Goal: Communication & Community: Answer question/provide support

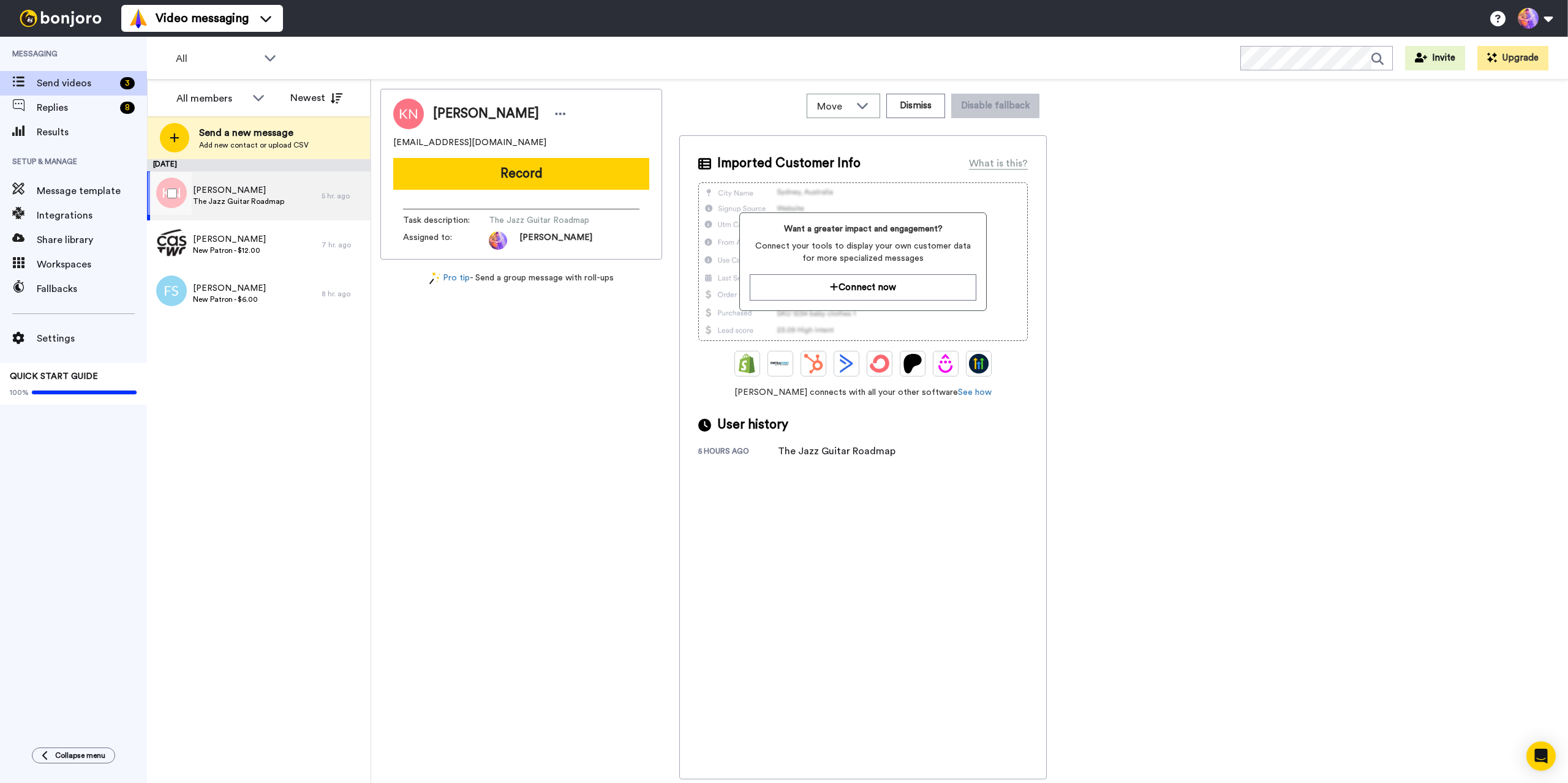
click at [236, 200] on span "The Jazz Guitar Roadmap" at bounding box center [238, 201] width 91 height 10
click at [242, 254] on span "New Patron - $12.00" at bounding box center [229, 250] width 73 height 10
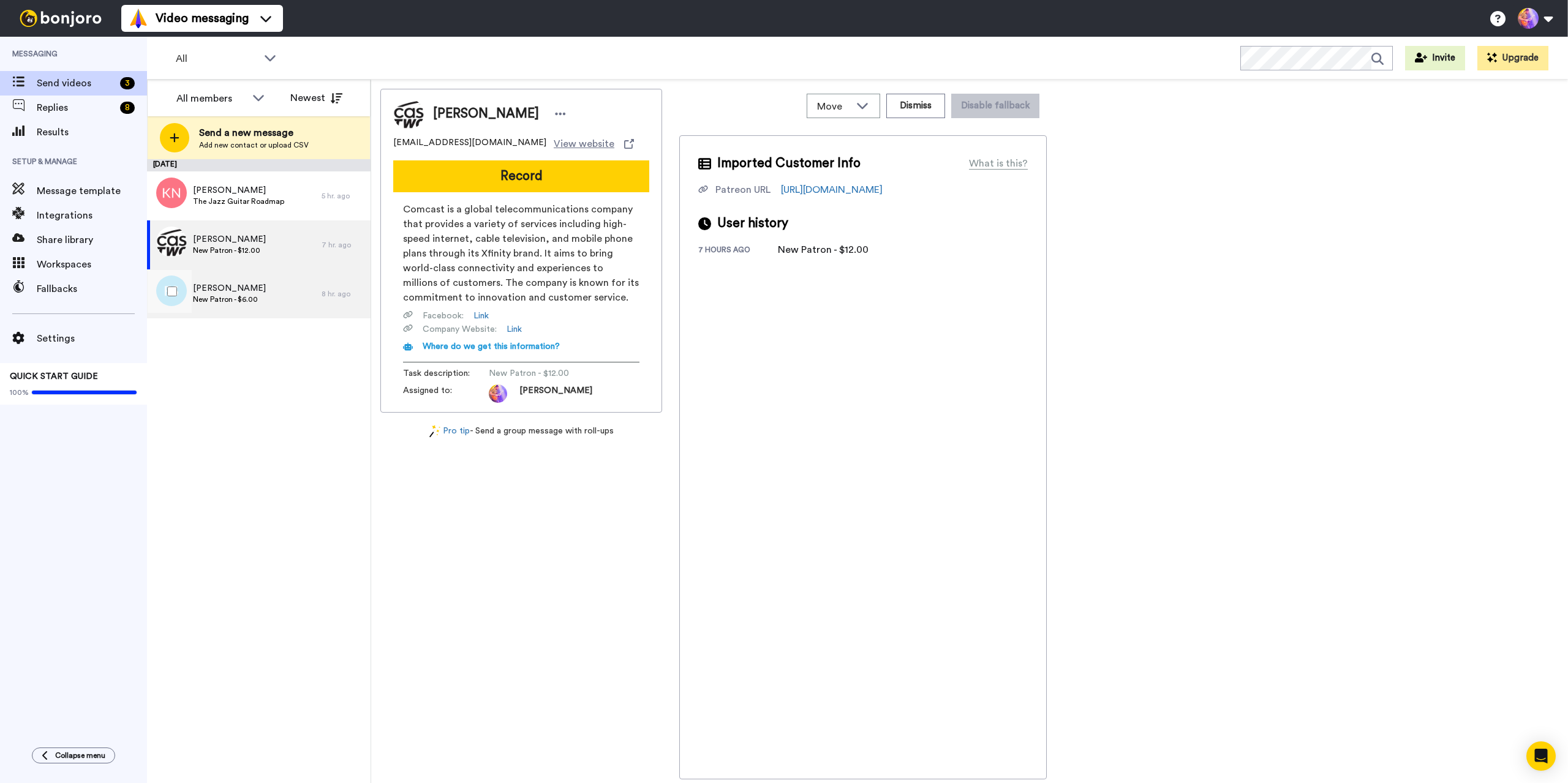
click at [239, 302] on span "New Patron - $6.00" at bounding box center [229, 299] width 73 height 10
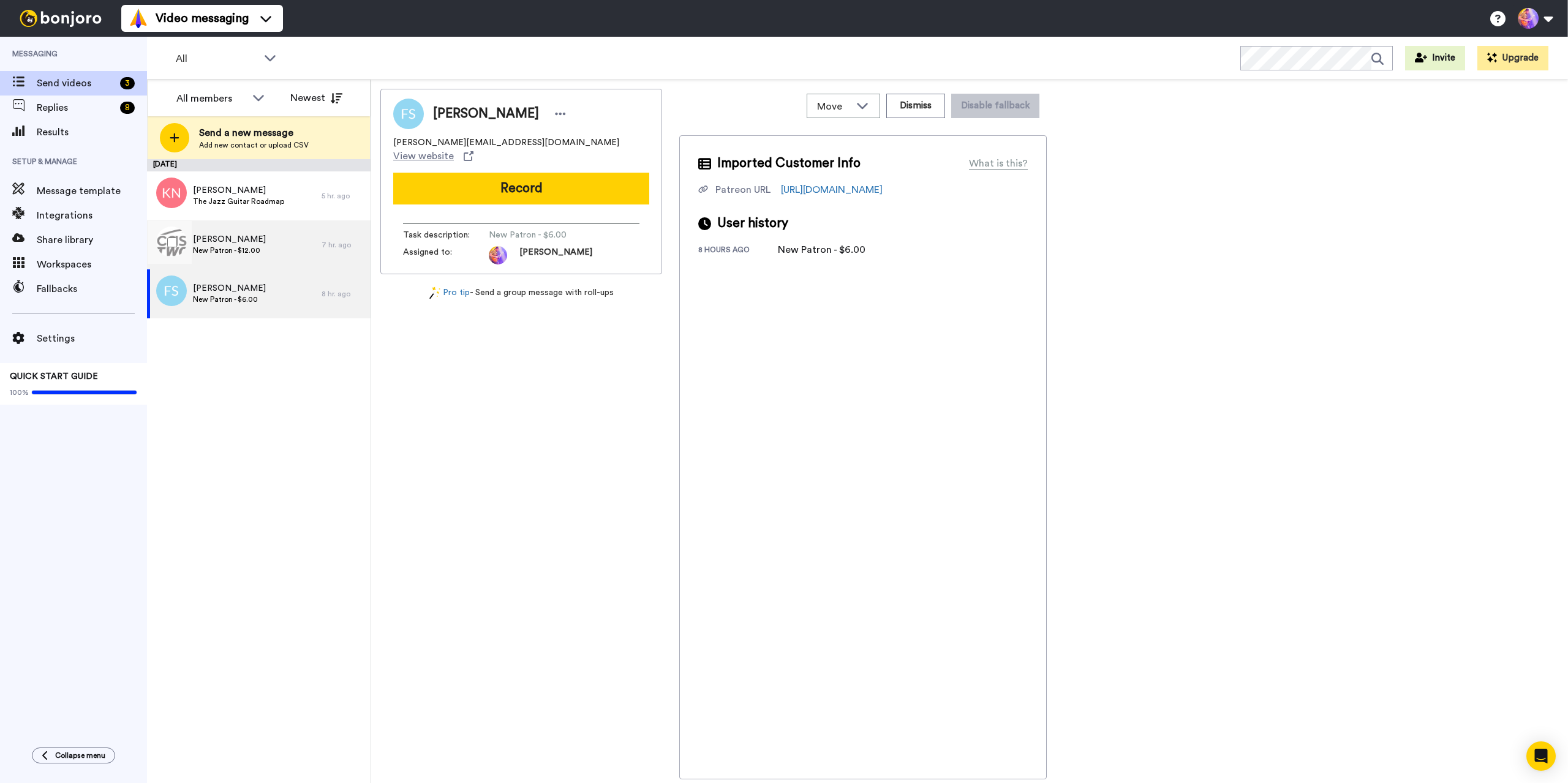
click at [249, 254] on span "New Patron - $12.00" at bounding box center [229, 250] width 73 height 10
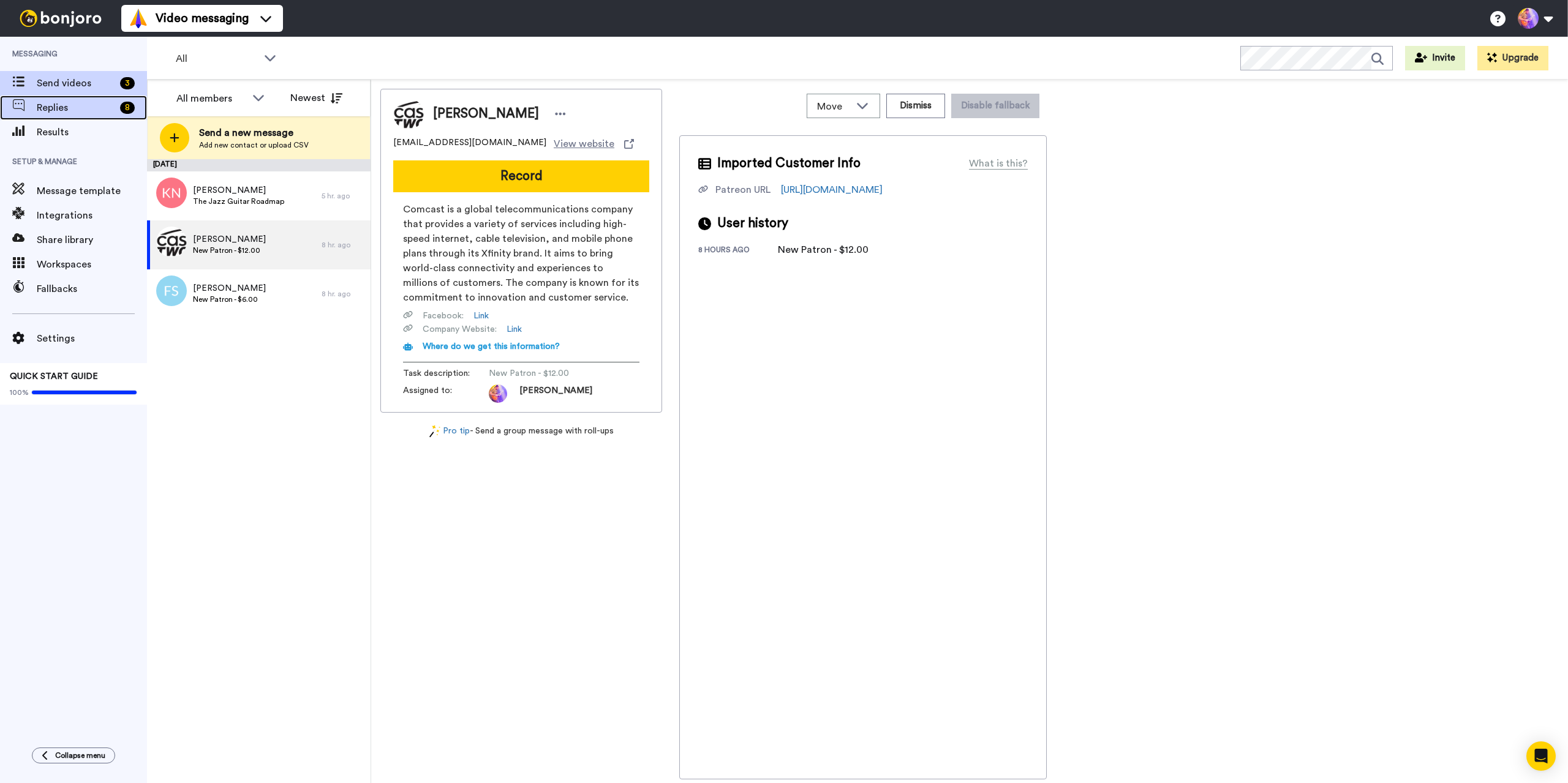
click at [63, 110] on span "Replies" at bounding box center [76, 108] width 78 height 15
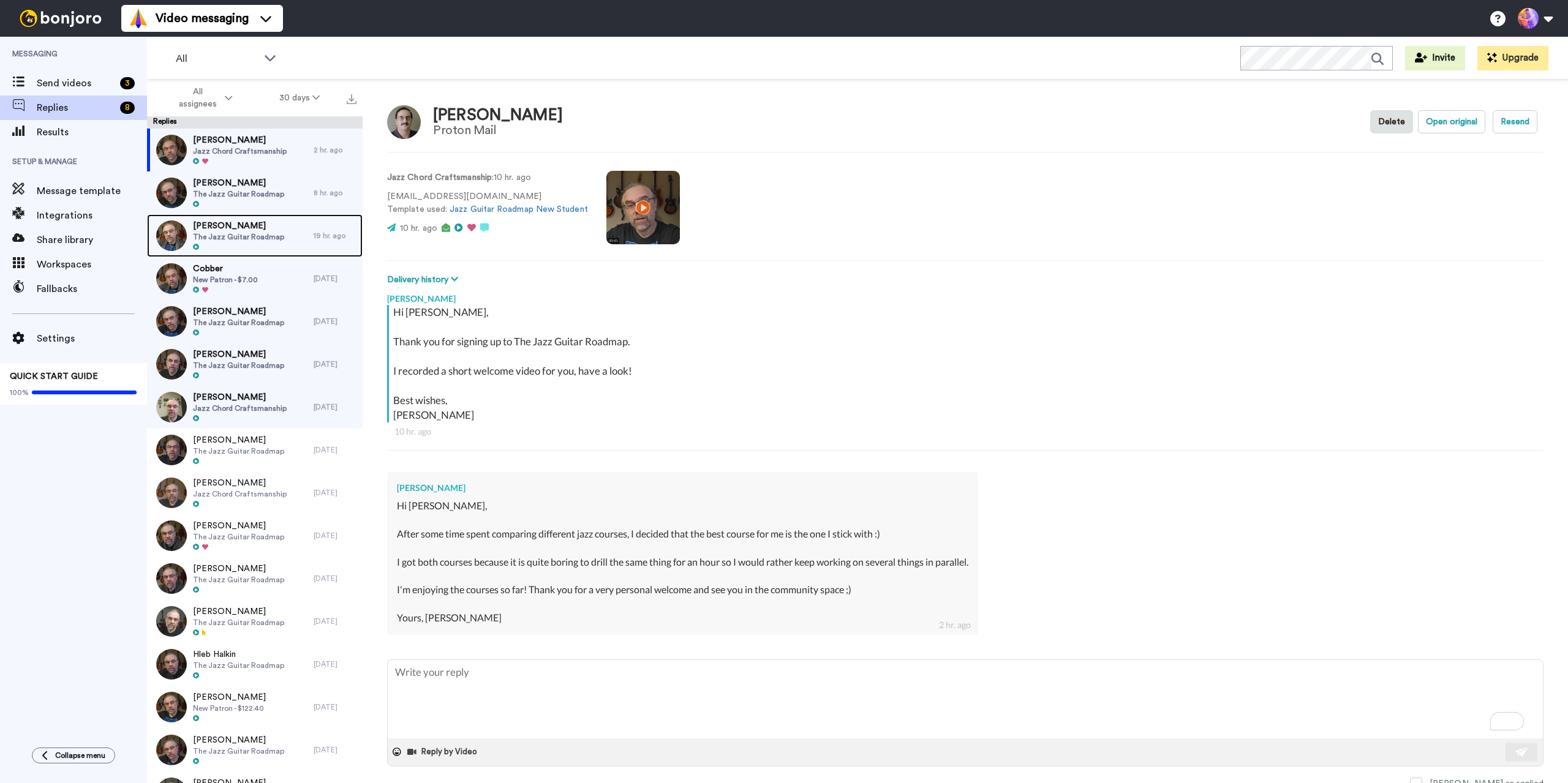
click at [246, 231] on span "Atea Thion" at bounding box center [238, 226] width 91 height 12
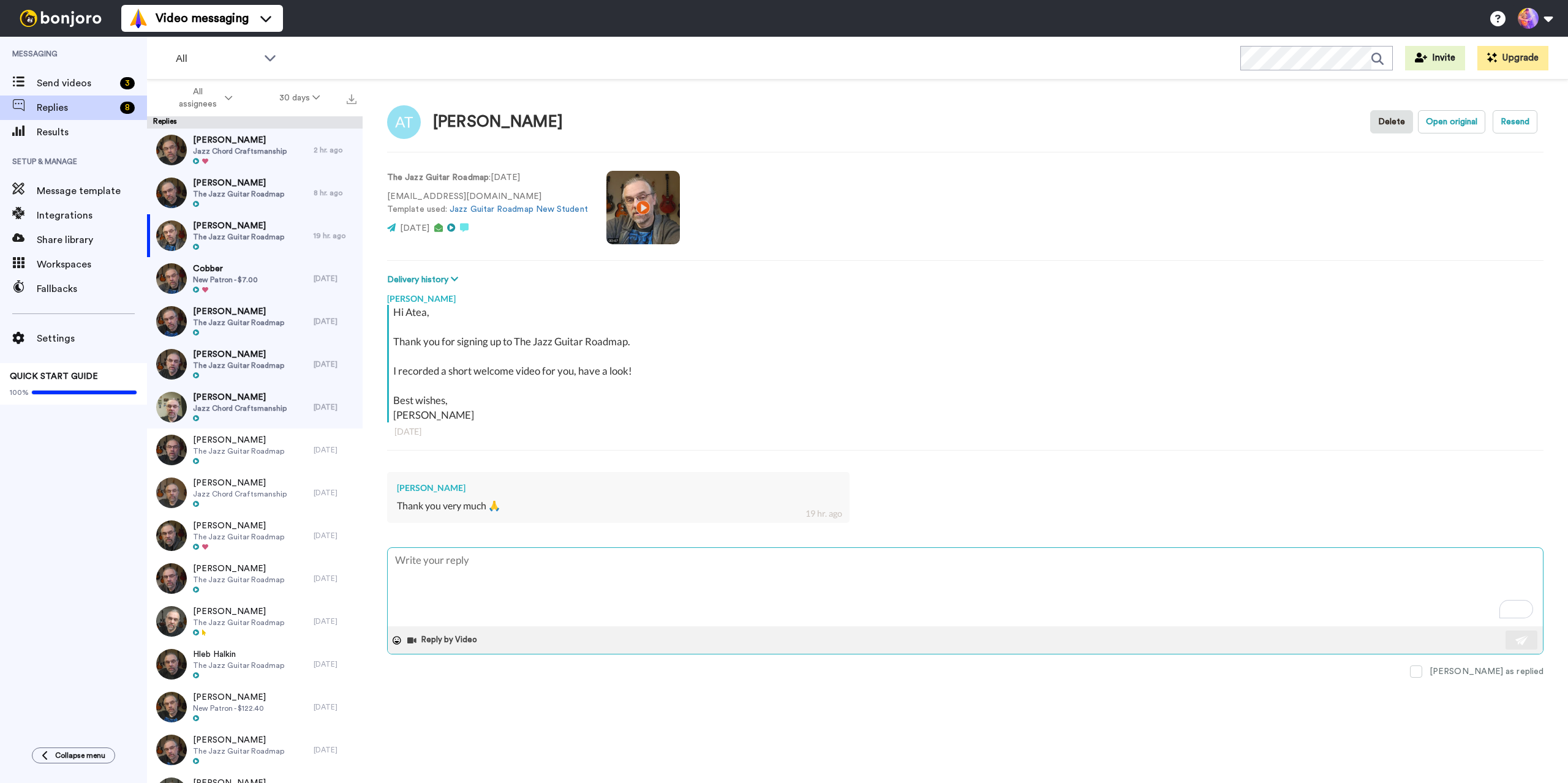
click at [474, 582] on textarea "To enrich screen reader interactions, please activate Accessibility in Grammarl…" at bounding box center [965, 587] width 1155 height 78
type textarea "x"
type textarea "S"
type textarea "x"
type textarea "Se"
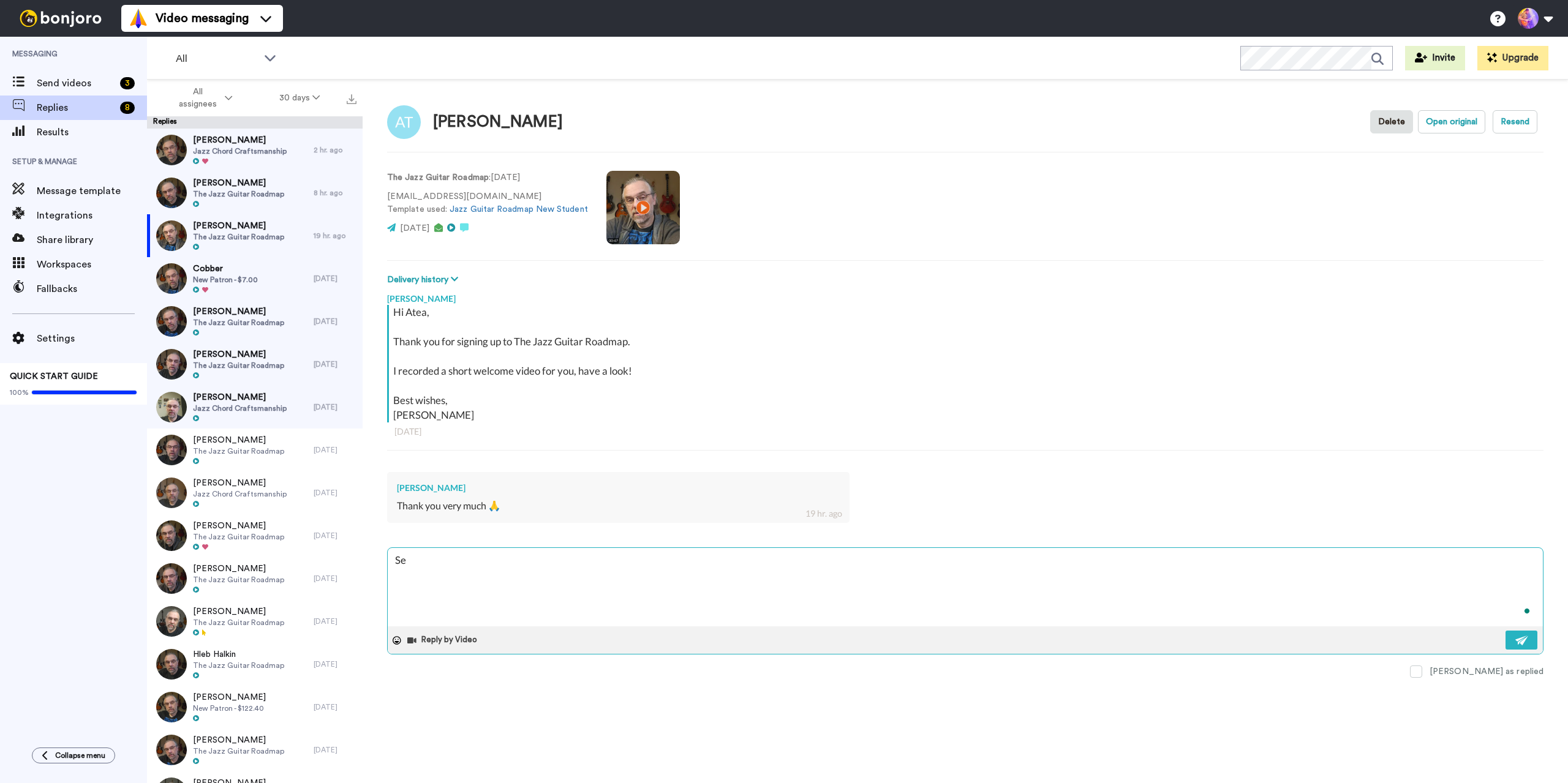
type textarea "x"
type textarea "See"
type textarea "x"
type textarea "See"
type textarea "x"
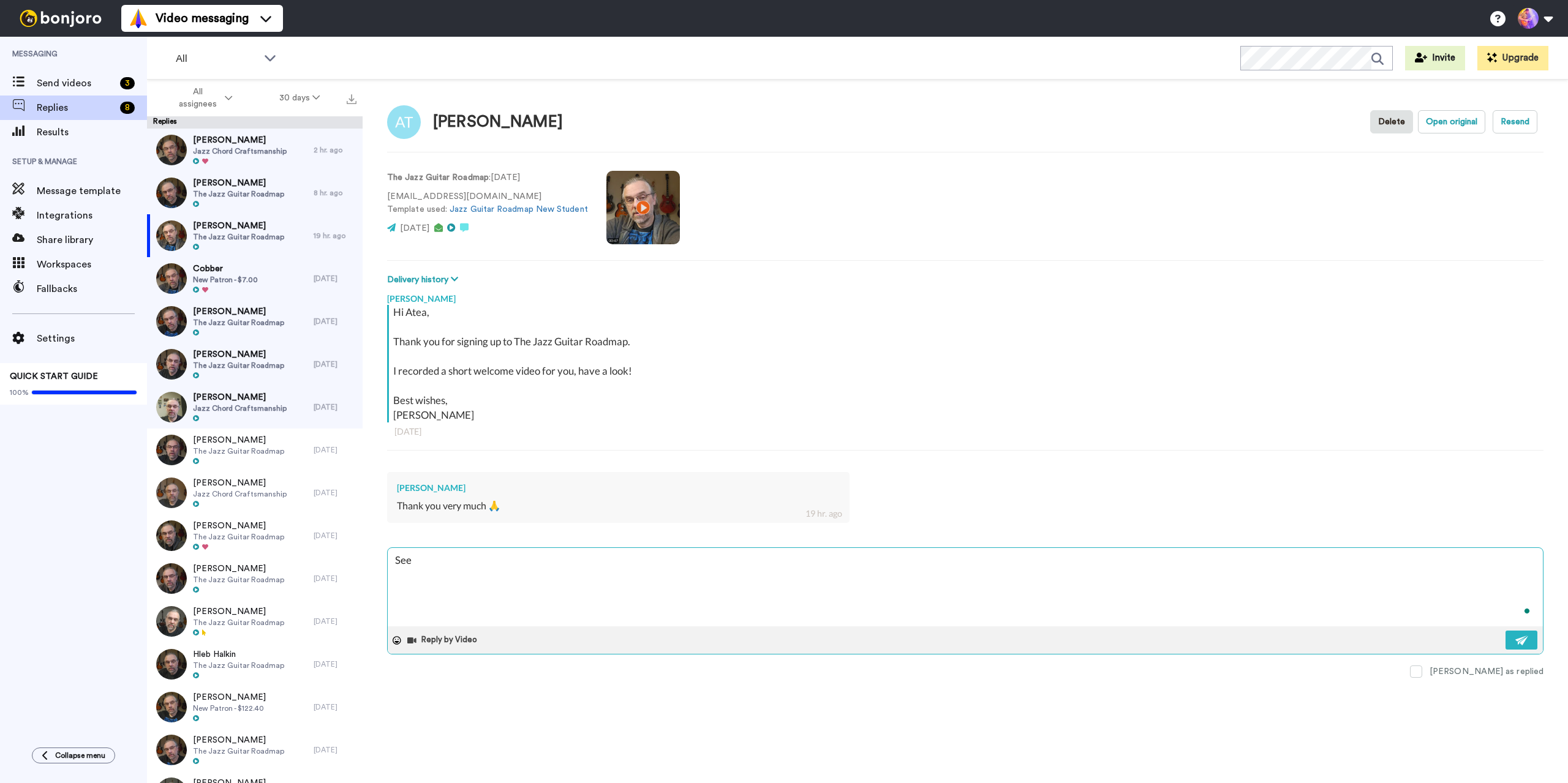
type textarea "See y"
type textarea "x"
type textarea "See yo"
type textarea "x"
type textarea "See you"
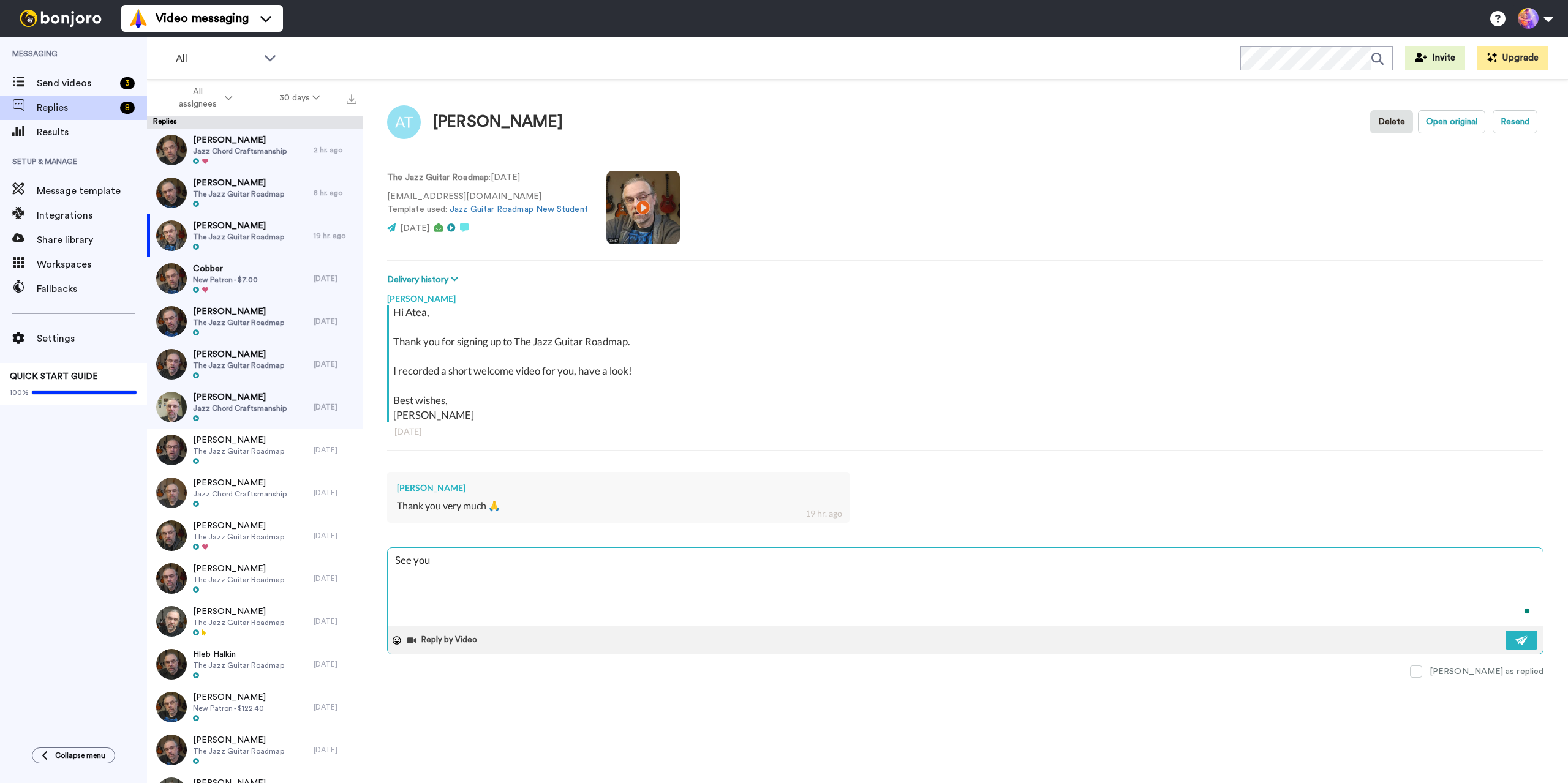
type textarea "x"
type textarea "See you"
type textarea "x"
type textarea "See you i"
type textarea "x"
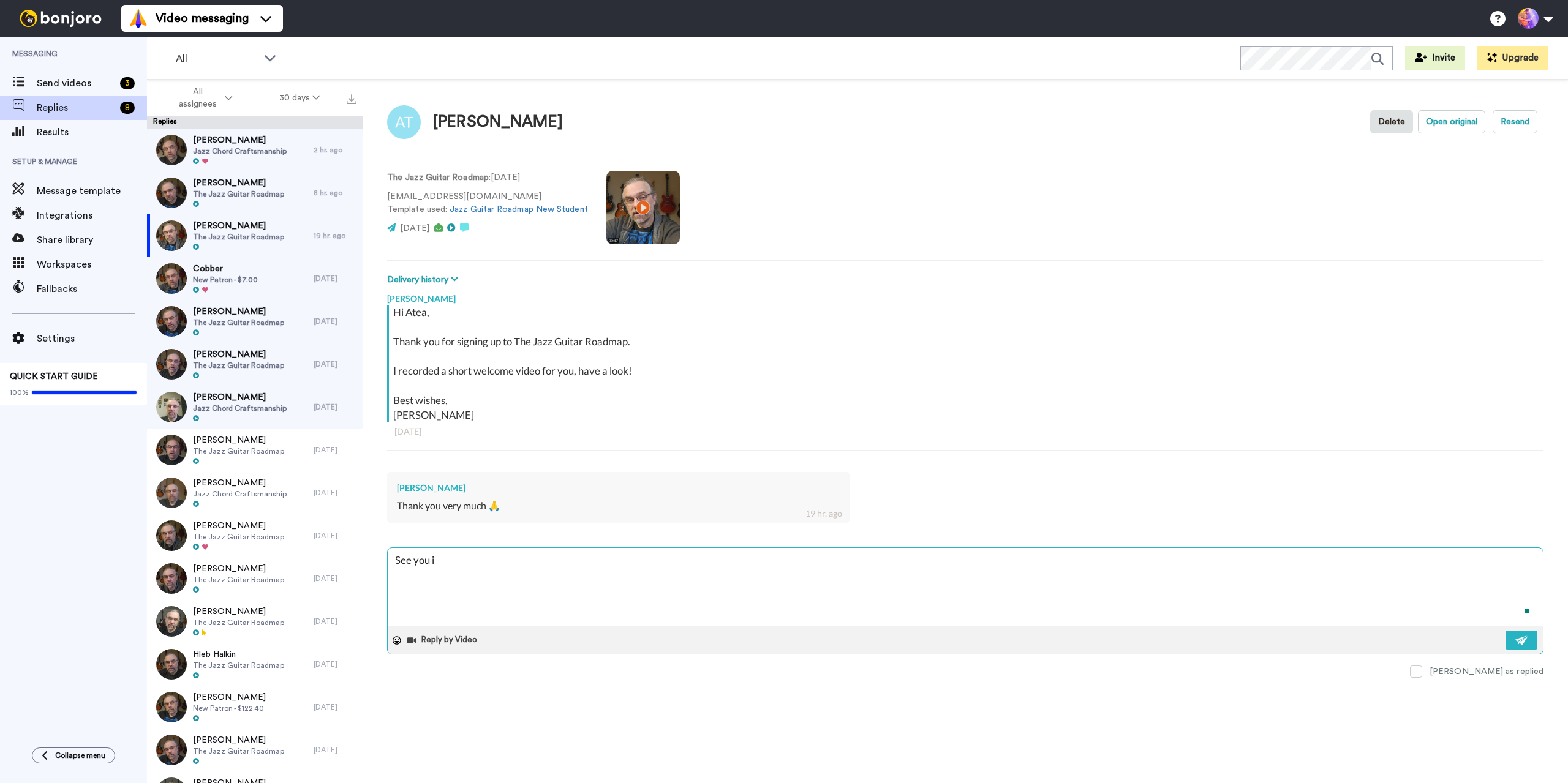
type textarea "See you in"
type textarea "x"
type textarea "See you in"
type textarea "x"
type textarea "See you in t"
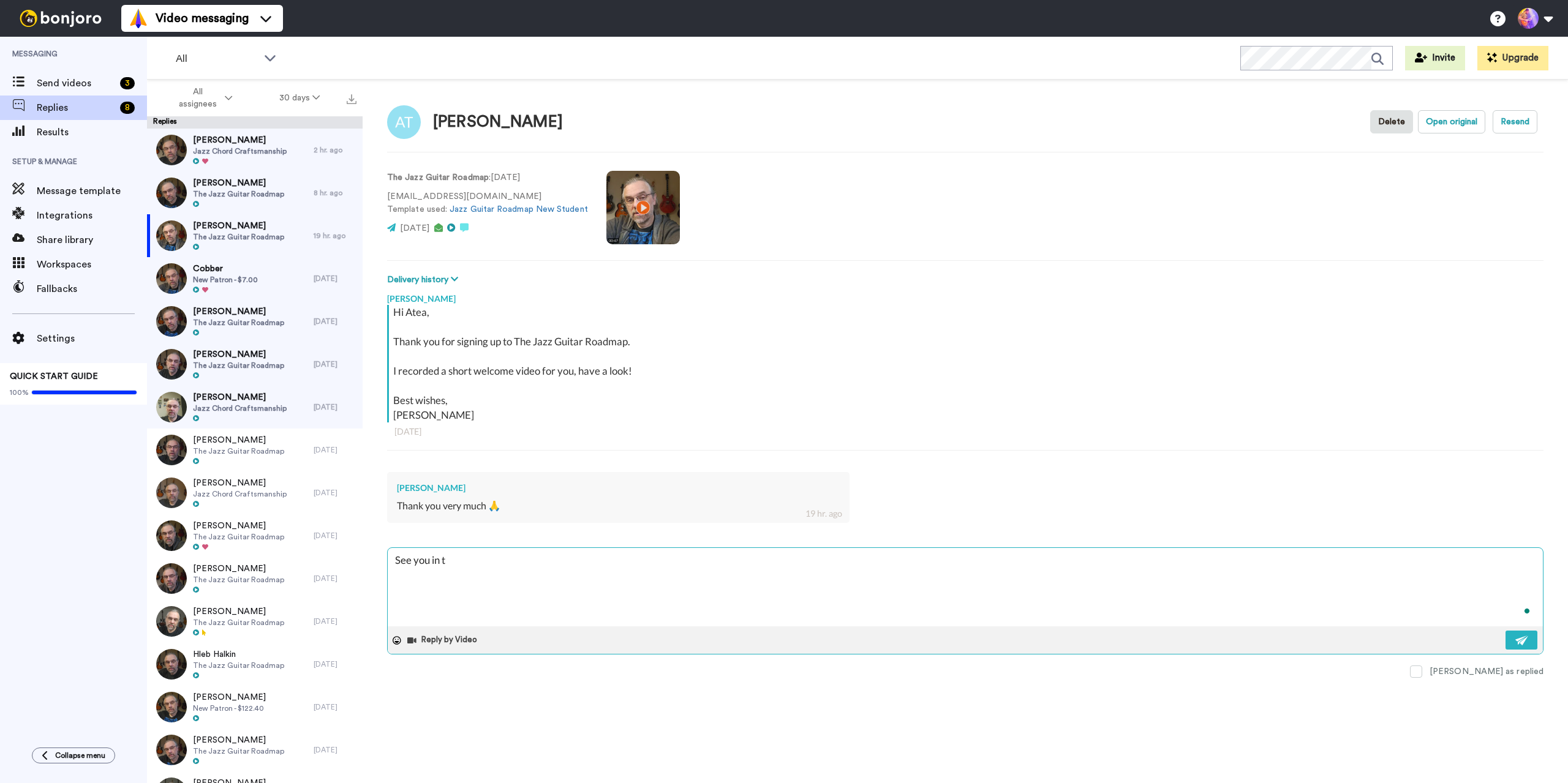
type textarea "x"
type textarea "See you in th"
type textarea "x"
type textarea "See you in the"
type textarea "x"
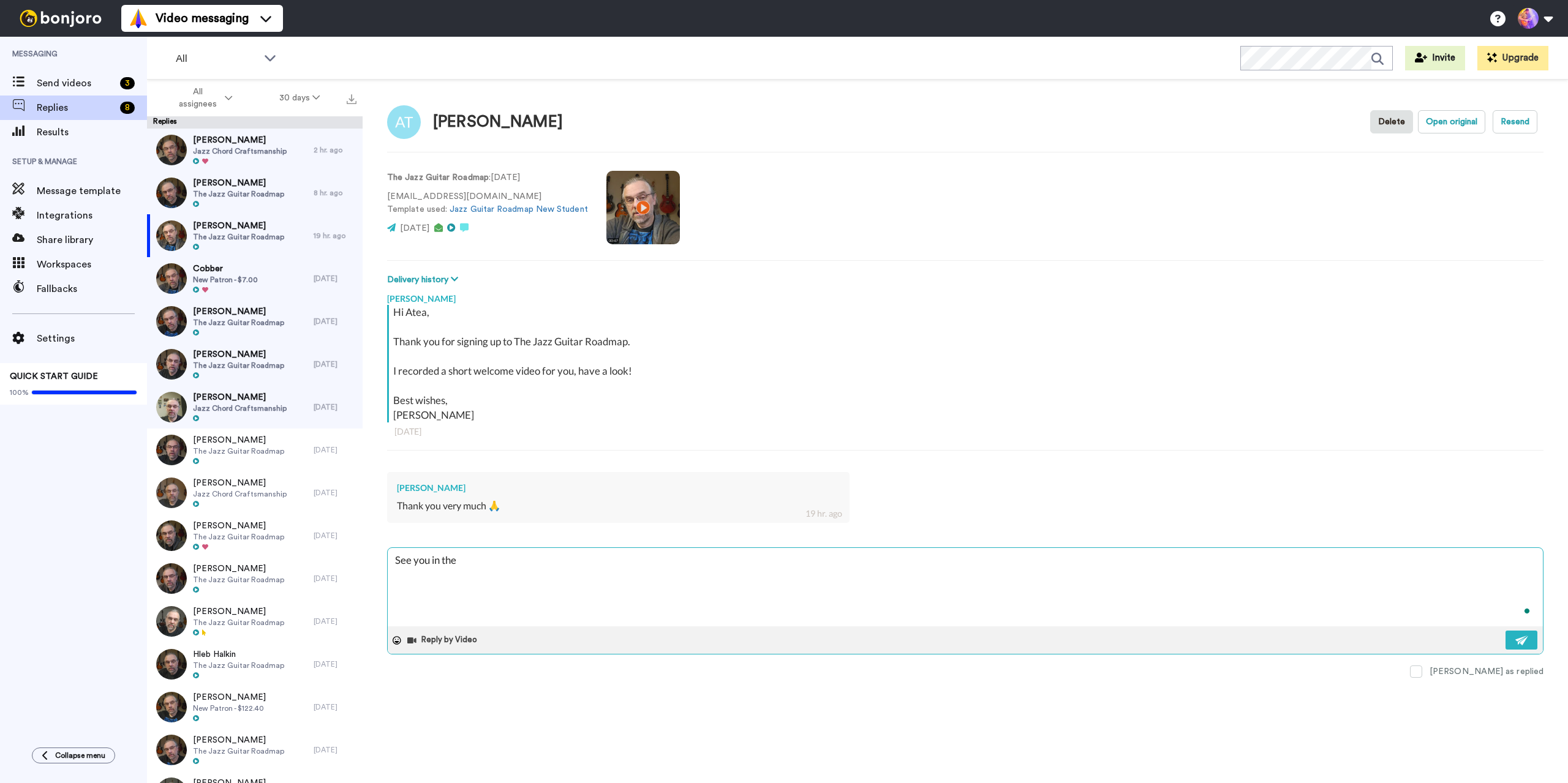
type textarea "See you in ther"
type textarea "x"
type textarea "See you in there"
type textarea "x"
type textarea "See you in there!"
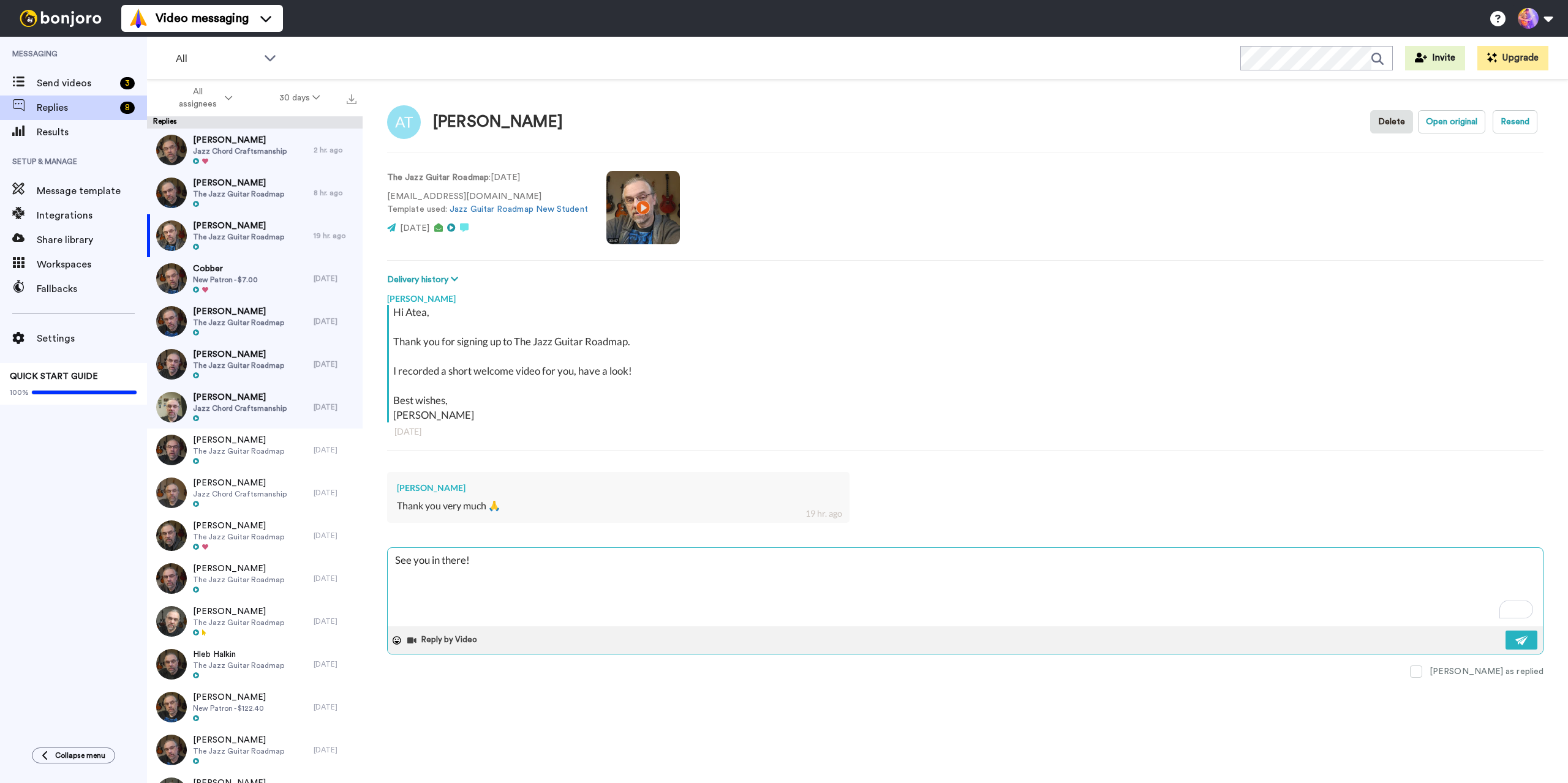
type textarea "x"
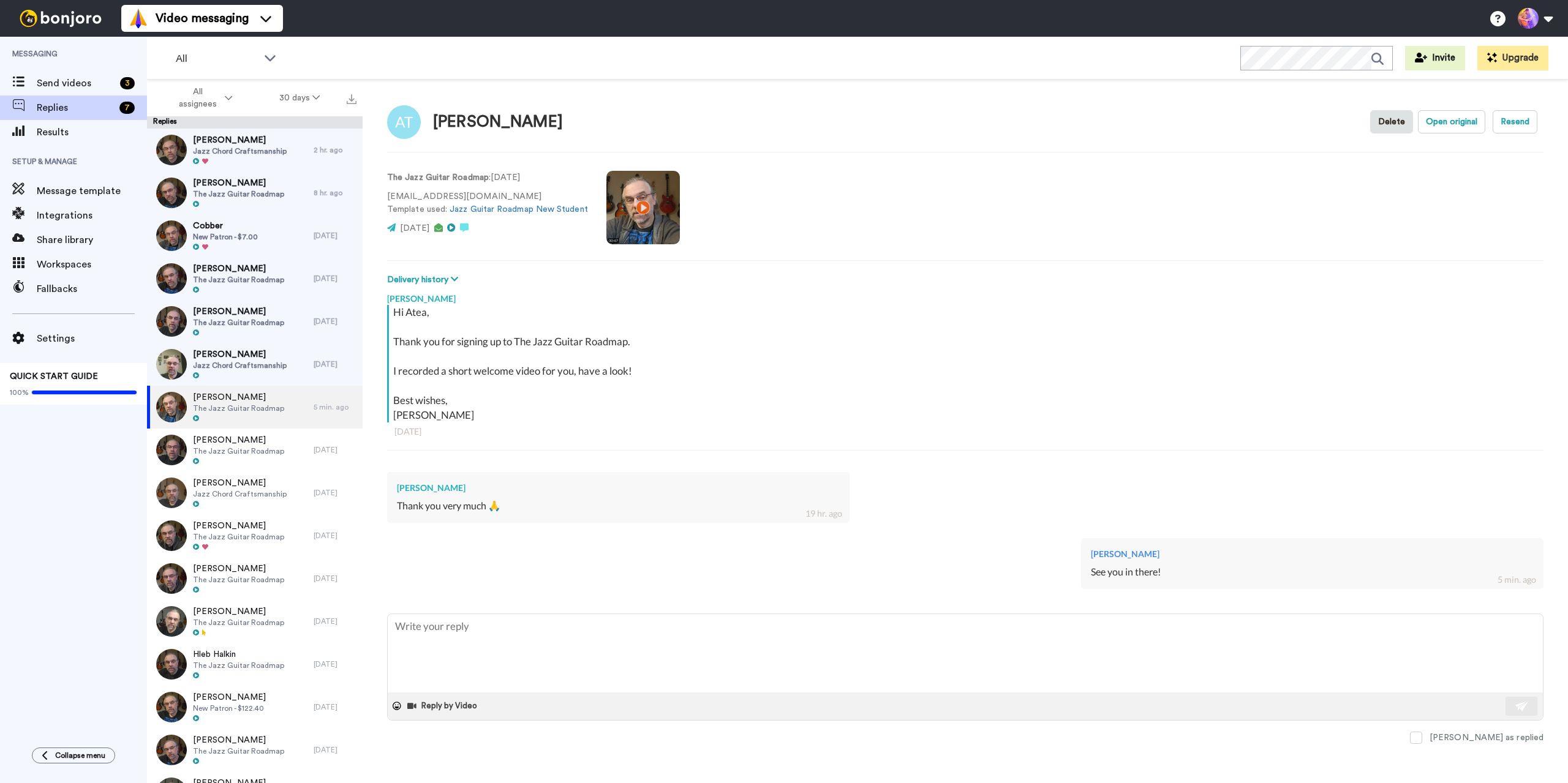
type textarea "x"
click at [66, 82] on span "Send videos" at bounding box center [76, 83] width 78 height 15
